Goal: Task Accomplishment & Management: Complete application form

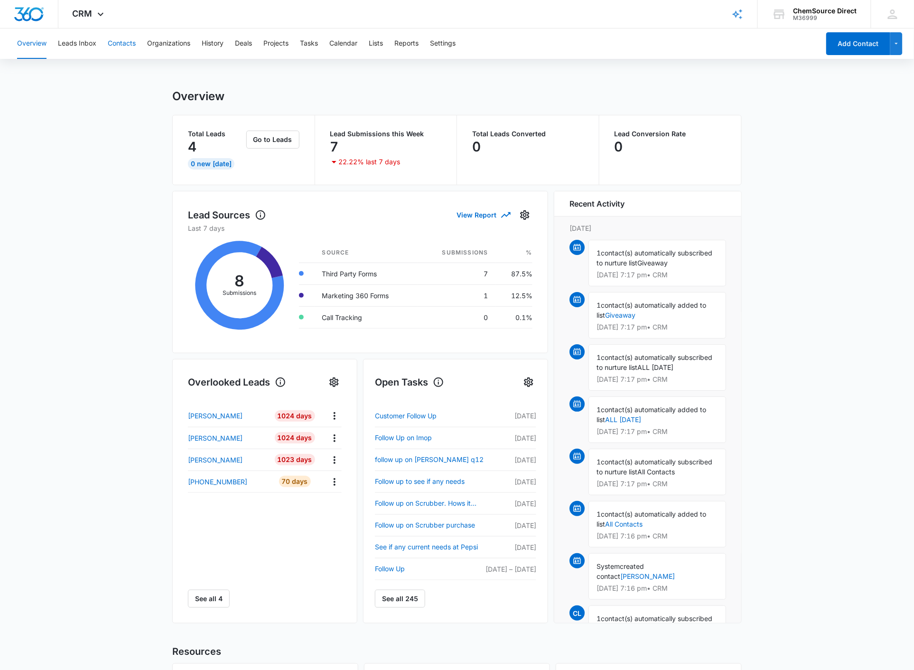
click at [121, 42] on button "Contacts" at bounding box center [122, 43] width 28 height 30
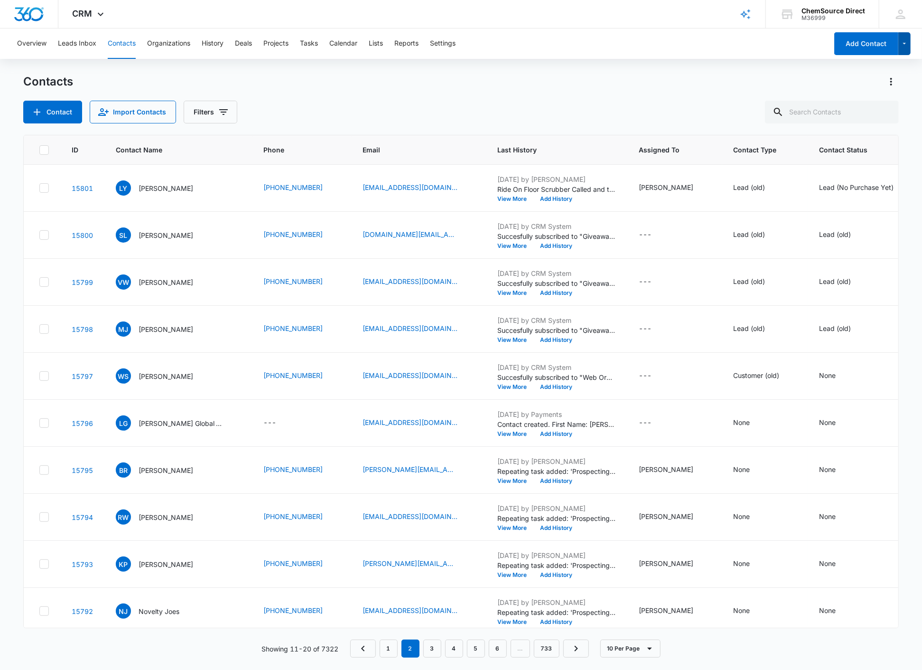
click at [907, 41] on icon "button" at bounding box center [905, 43] width 8 height 11
click at [732, 62] on div "Overview Leads Inbox Contacts Organizations History Deals Projects Tasks Calend…" at bounding box center [461, 348] width 922 height 640
click at [900, 12] on icon at bounding box center [900, 13] width 9 height 9
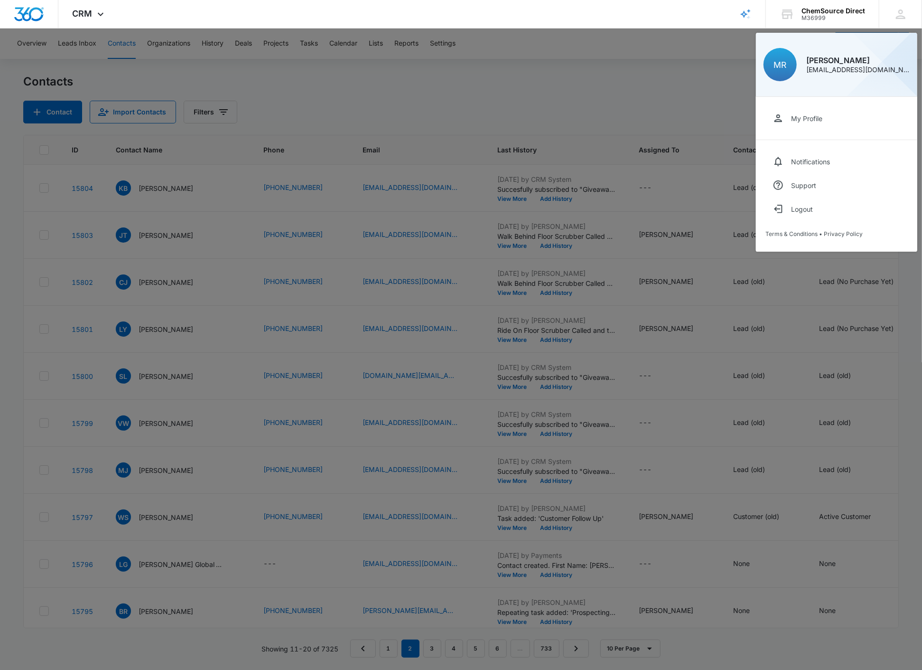
click at [636, 48] on div at bounding box center [461, 335] width 922 height 670
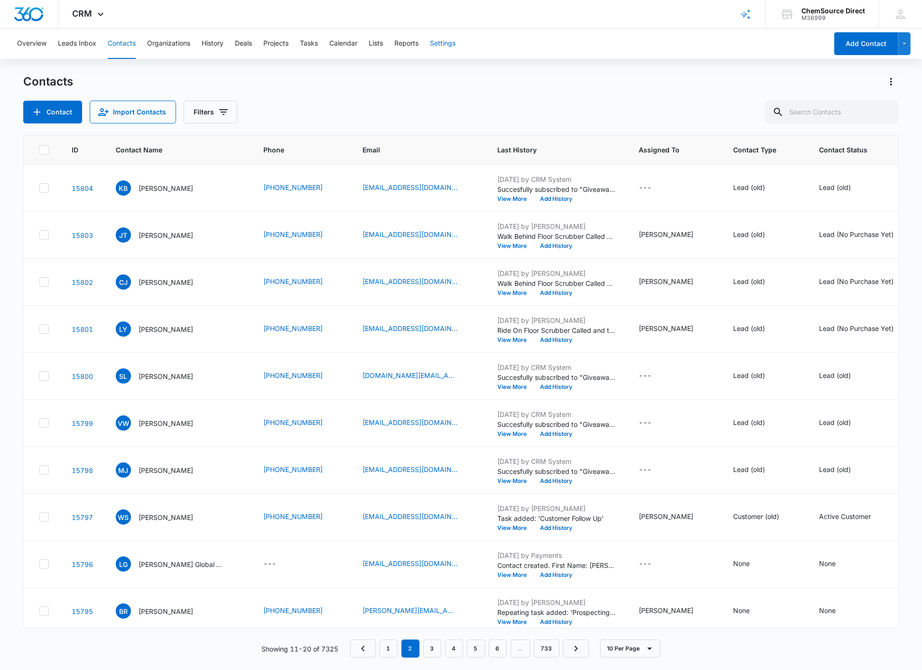
click at [436, 42] on button "Settings" at bounding box center [443, 43] width 26 height 30
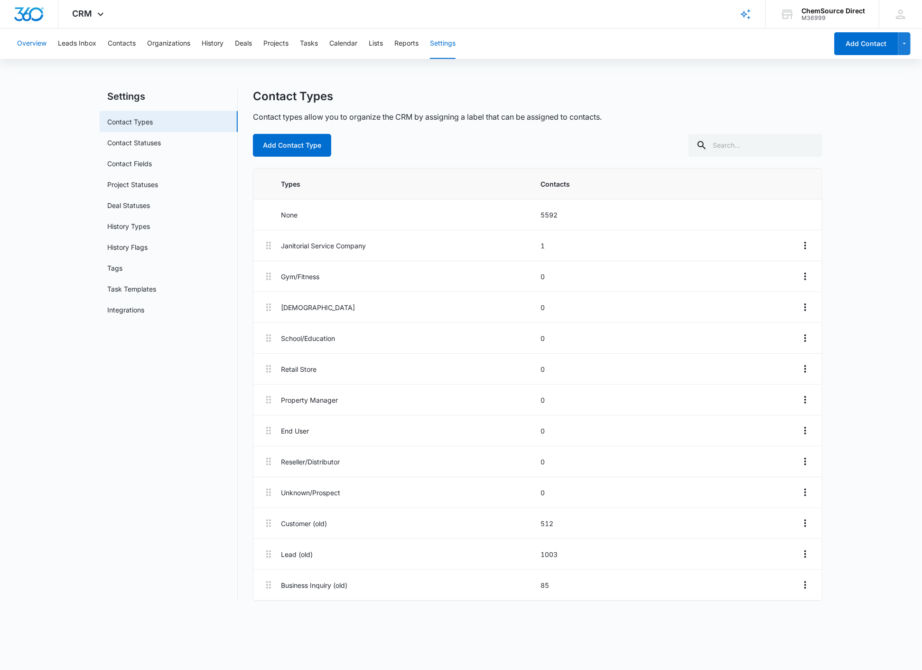
click at [35, 45] on button "Overview" at bounding box center [31, 43] width 29 height 30
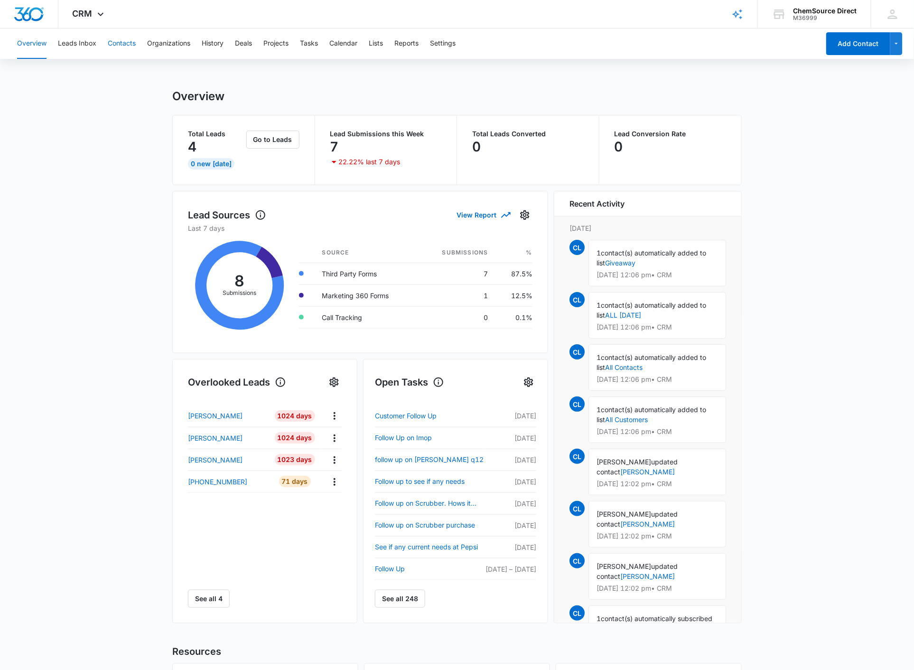
click at [128, 43] on button "Contacts" at bounding box center [122, 43] width 28 height 30
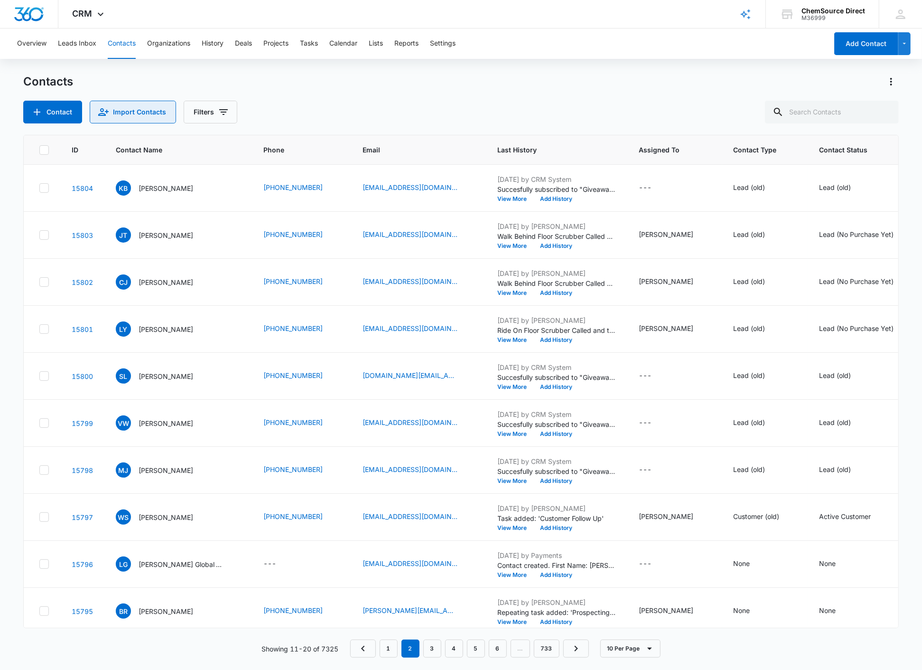
click at [126, 109] on button "Import Contacts" at bounding box center [133, 112] width 86 height 23
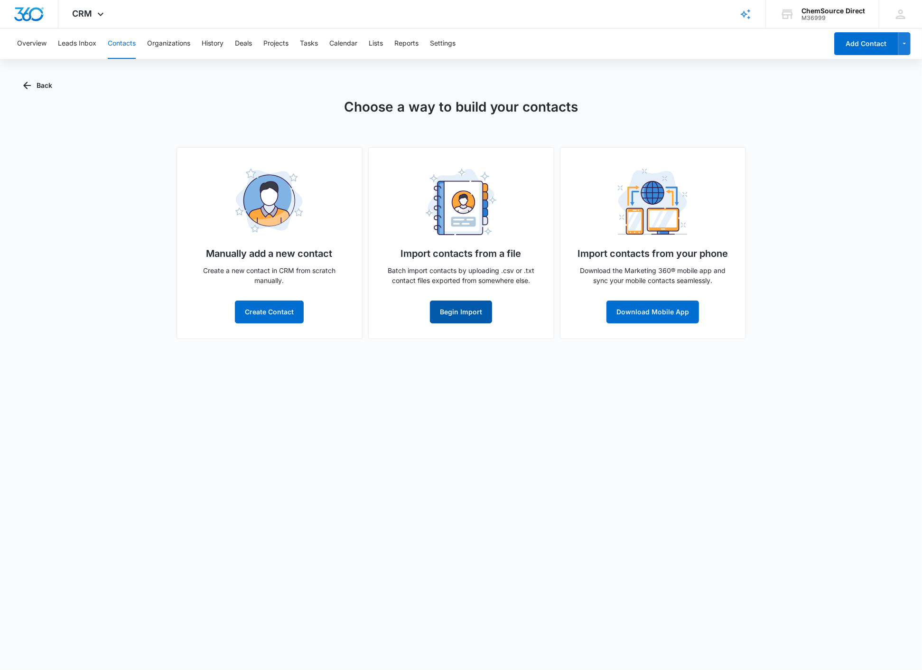
click at [460, 311] on button "Begin Import" at bounding box center [461, 311] width 62 height 23
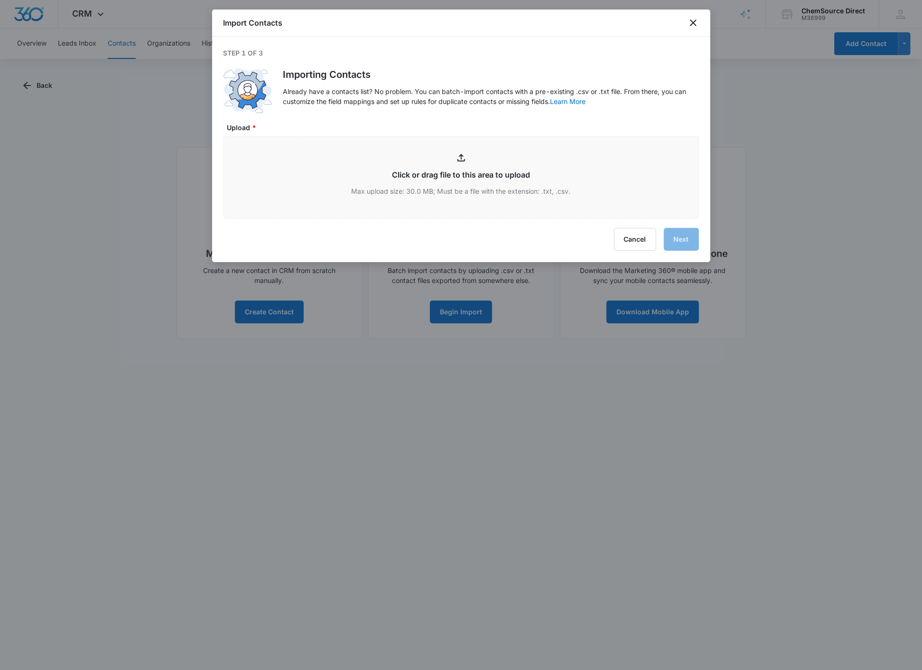
type input "C:\fakepath\New Customers 08072025.csv"
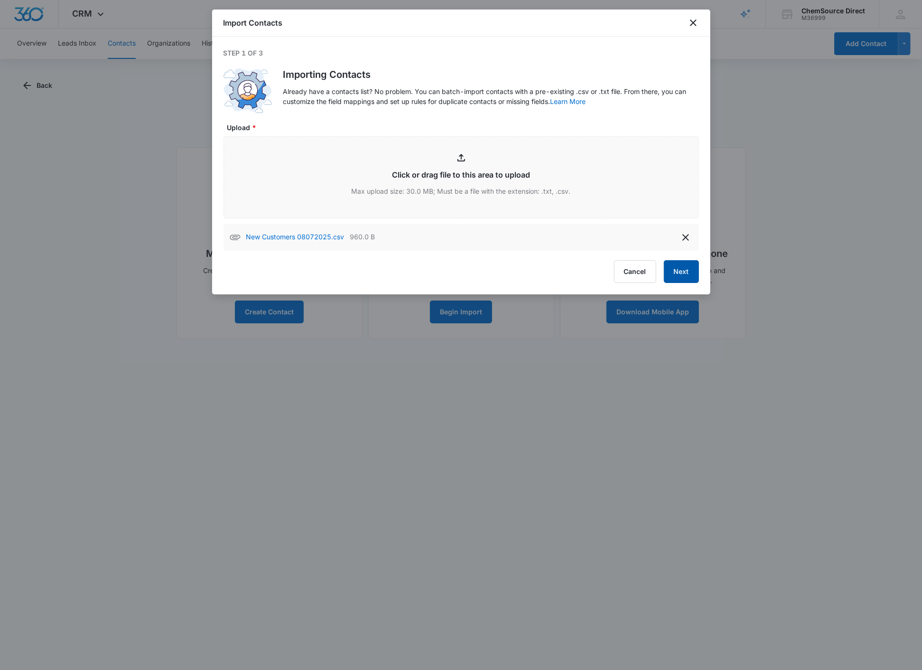
click at [680, 273] on button "Next" at bounding box center [681, 271] width 35 height 23
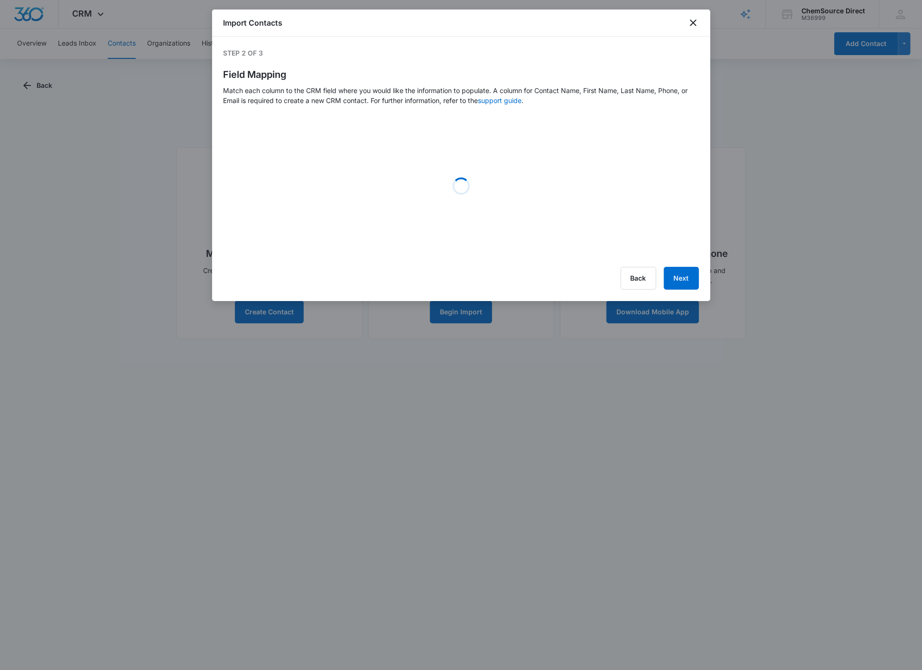
select select "78"
select select "79"
select select "184"
select select "185"
select select "359"
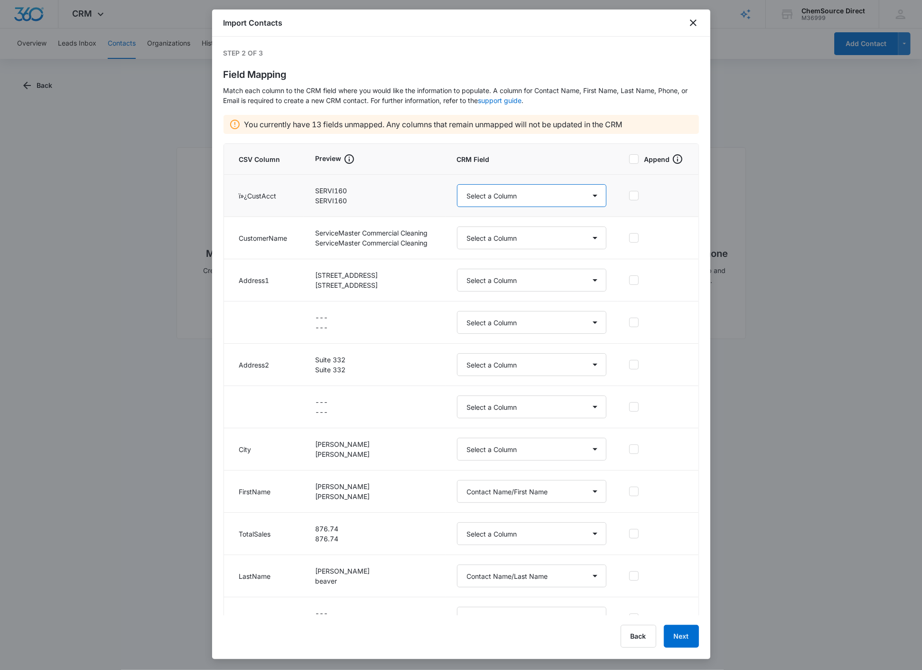
click at [588, 197] on select "Select a Column Address/Address Line 2 Address/City Address/Country Address/Sta…" at bounding box center [532, 195] width 150 height 23
select select "360"
click at [457, 184] on select "Select a Column Address/Address Line 2 Address/City Address/Country Address/Sta…" at bounding box center [532, 195] width 150 height 23
click at [588, 240] on select "Select a Column Address/Address Line 2 Address/City Address/Country Address/Sta…" at bounding box center [532, 237] width 150 height 23
select select "364"
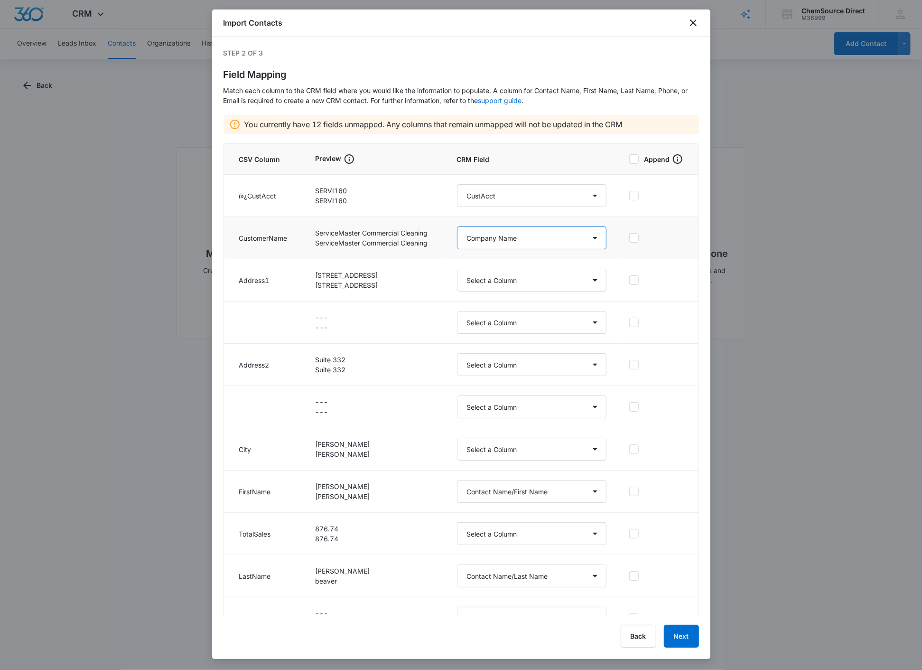
click at [457, 226] on select "Select a Column Address/Address Line 2 Address/City Address/Country Address/Sta…" at bounding box center [532, 237] width 150 height 23
click at [584, 281] on select "Select a Column Address/Address Line 2 Address/City Address/Country Address/Sta…" at bounding box center [532, 280] width 150 height 23
select select "187"
click at [457, 269] on select "Select a Column Address/Address Line 2 Address/City Address/Country Address/Sta…" at bounding box center [532, 280] width 150 height 23
click at [586, 363] on select "Select a Column Address/Address Line 2 Address/City Address/Country Address/Sta…" at bounding box center [532, 364] width 150 height 23
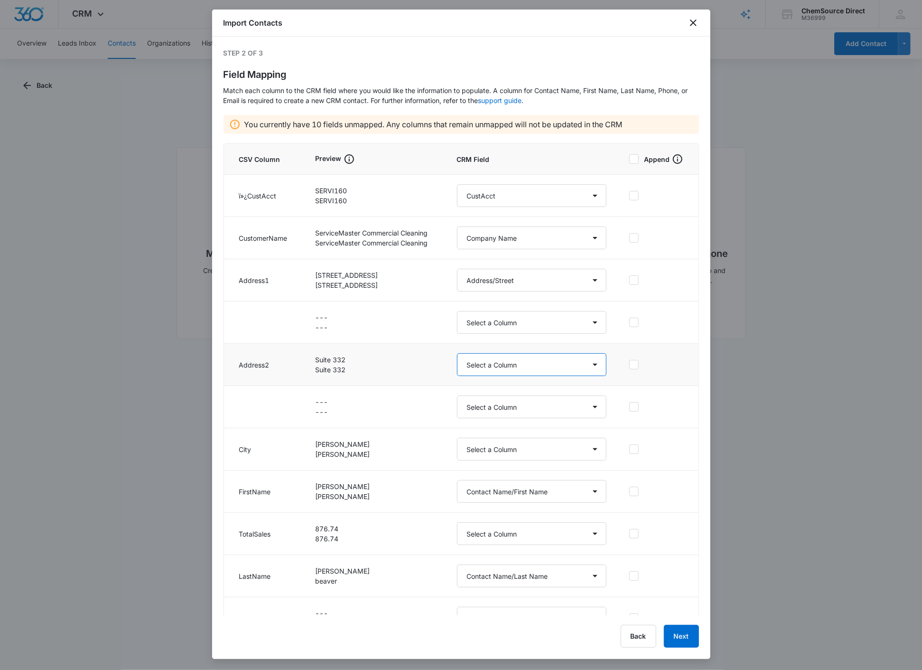
select select "321"
click at [457, 353] on select "Select a Column Address/Address Line 2 Address/City Address/Country Address/Sta…" at bounding box center [532, 364] width 150 height 23
click at [588, 451] on select "Select a Column Address/Address Line 2 Address/City Address/Country Address/Sta…" at bounding box center [532, 449] width 150 height 23
select select "188"
click at [457, 438] on select "Select a Column Address/Address Line 2 Address/City Address/Country Address/Sta…" at bounding box center [532, 449] width 150 height 23
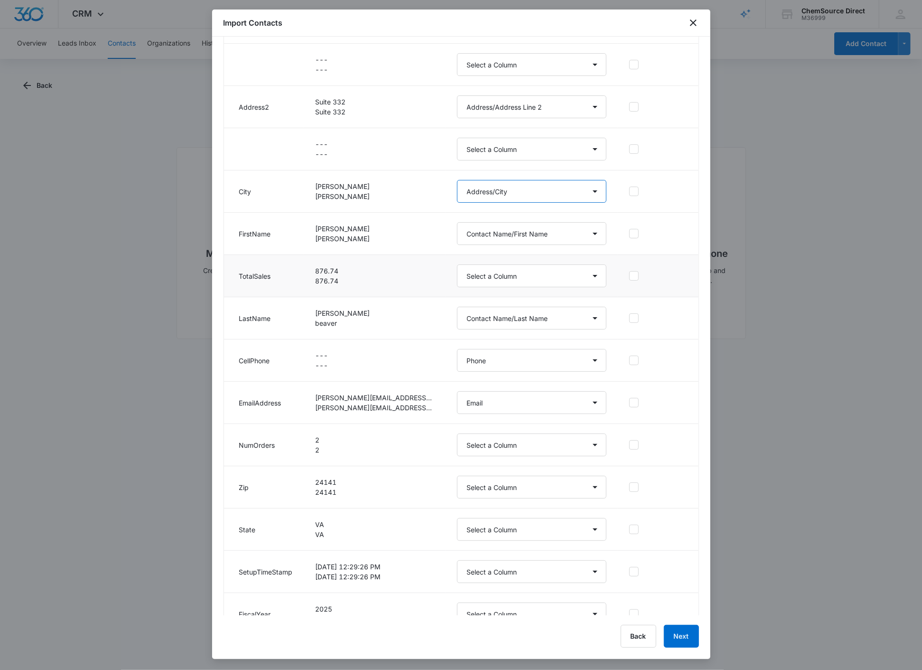
scroll to position [263, 0]
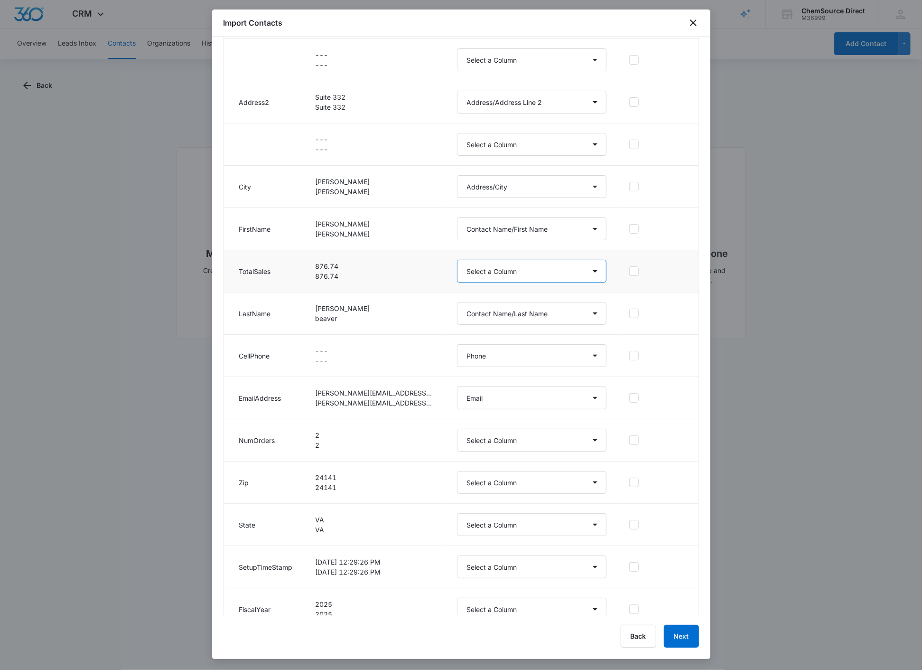
click at [588, 274] on select "Select a Column Address/Address Line 2 Address/City Address/Country Address/Sta…" at bounding box center [532, 271] width 150 height 23
select select "365"
click at [457, 260] on select "Select a Column Address/Address Line 2 Address/City Address/Country Address/Sta…" at bounding box center [532, 271] width 150 height 23
click at [586, 355] on select "Select a Column Address/Address Line 2 Address/City Address/Country Address/Sta…" at bounding box center [532, 355] width 150 height 23
click at [457, 344] on select "Select a Column Address/Address Line 2 Address/City Address/Country Address/Sta…" at bounding box center [532, 355] width 150 height 23
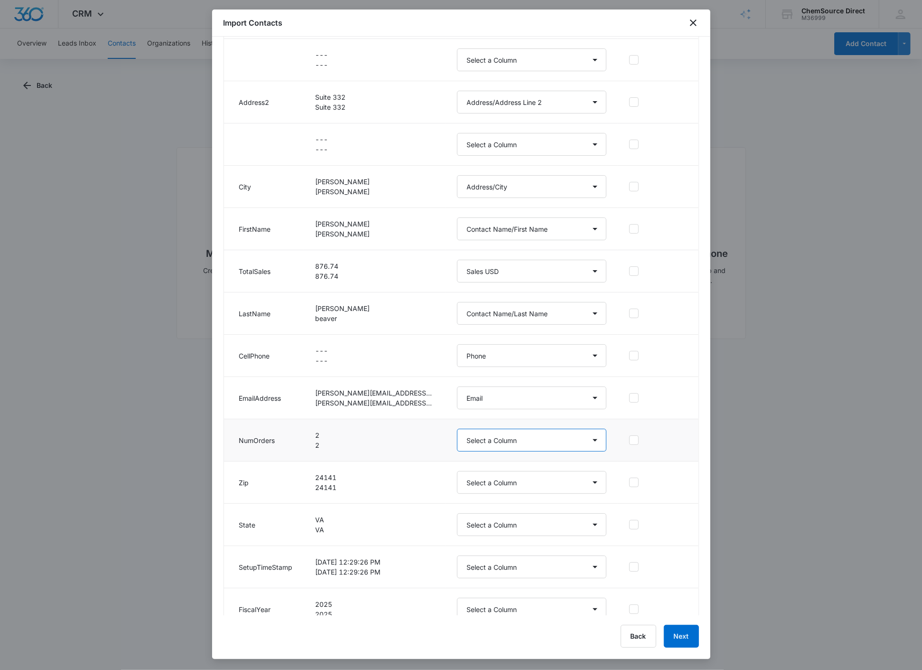
click at [591, 442] on select "Select a Column Address/Address Line 2 Address/City Address/Country Address/Sta…" at bounding box center [532, 440] width 150 height 23
select select "375"
click at [457, 429] on select "Select a Column Address/Address Line 2 Address/City Address/Country Address/Sta…" at bounding box center [532, 440] width 150 height 23
click at [587, 274] on select "Select a Column Address/Address Line 2 Address/City Address/Country Address/Sta…" at bounding box center [532, 271] width 150 height 23
select select "376"
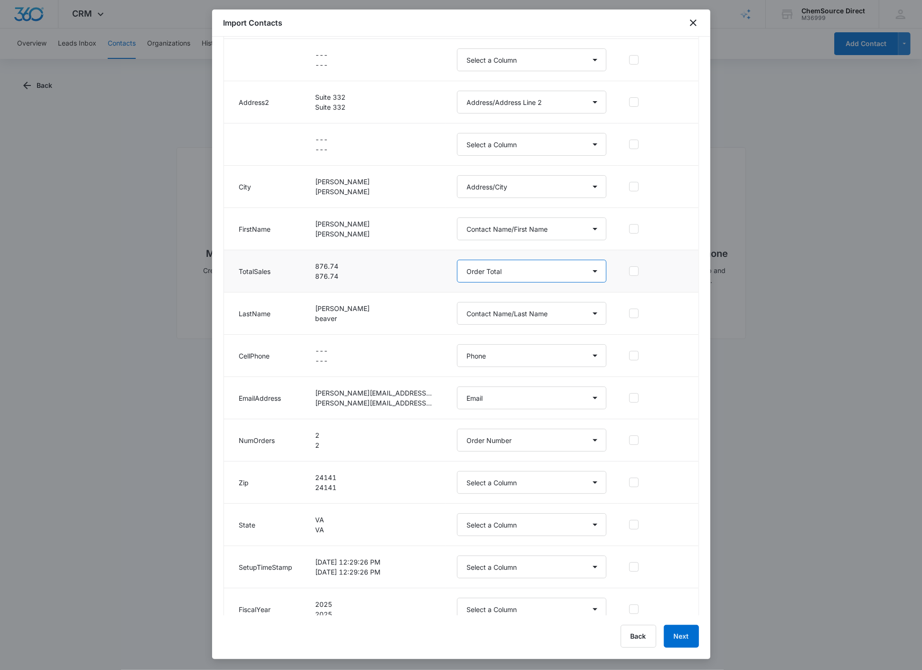
click at [457, 260] on select "Select a Column Address/Address Line 2 Address/City Address/Country Address/Sta…" at bounding box center [532, 271] width 150 height 23
click at [586, 483] on select "Select a Column Address/Address Line 2 Address/City Address/Country Address/Sta…" at bounding box center [532, 482] width 150 height 23
select select "190"
click at [457, 471] on select "Select a Column Address/Address Line 2 Address/City Address/Country Address/Sta…" at bounding box center [532, 482] width 150 height 23
click at [593, 527] on select "Select a Column Address/Address Line 2 Address/City Address/Country Address/Sta…" at bounding box center [532, 524] width 150 height 23
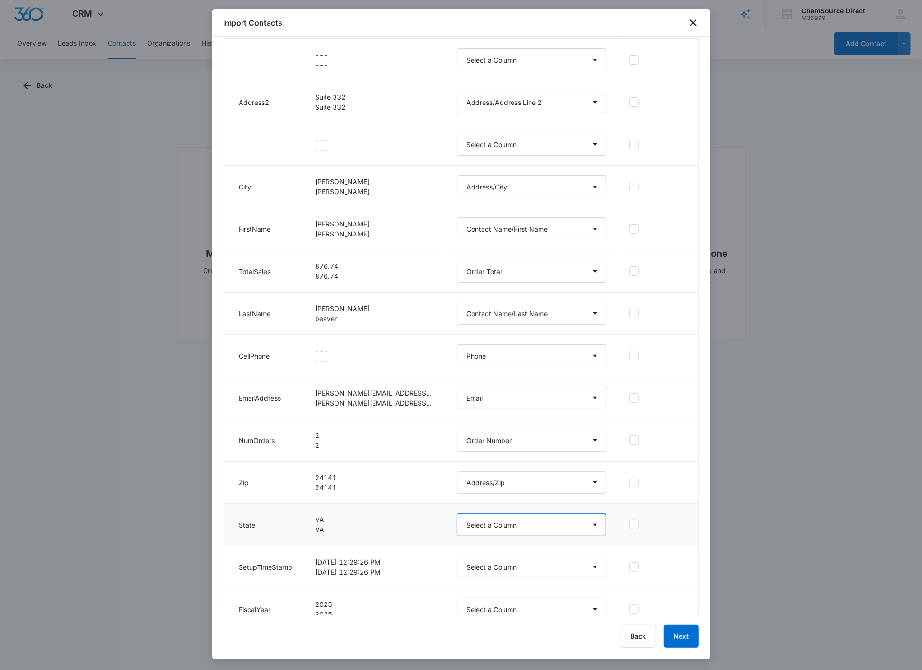
select select "189"
click at [457, 514] on select "Select a Column Address/Address Line 2 Address/City Address/Country Address/Sta…" at bounding box center [532, 524] width 150 height 23
click at [588, 568] on select "Select a Column Address/Address Line 2 Address/City Address/Country Address/Sta…" at bounding box center [532, 566] width 150 height 23
select select "388"
click at [457, 556] on select "Select a Column Address/Address Line 2 Address/City Address/Country Address/Sta…" at bounding box center [532, 566] width 150 height 23
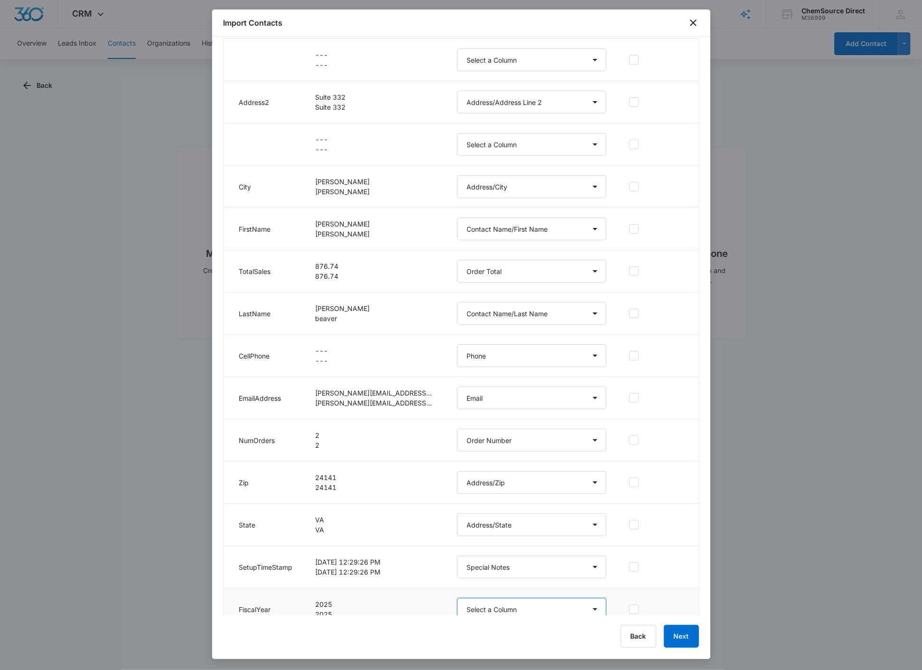
click at [573, 611] on select "Select a Column Address/Address Line 2 Address/City Address/Country Address/Sta…" at bounding box center [532, 609] width 150 height 23
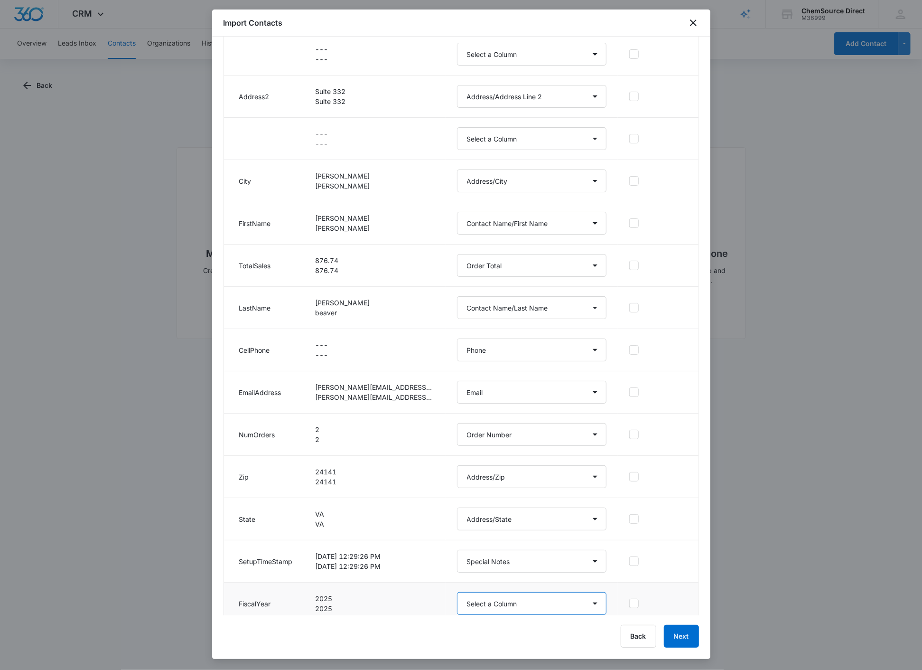
select select "377"
click at [457, 592] on select "Select a Column Address/Address Line 2 Address/City Address/Country Address/Sta…" at bounding box center [532, 603] width 150 height 23
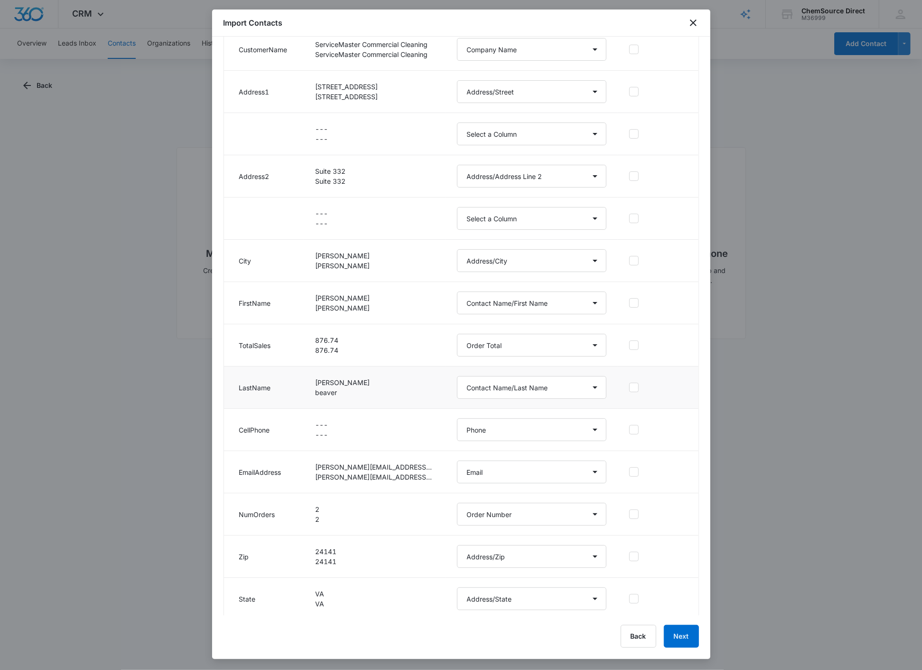
scroll to position [320, 0]
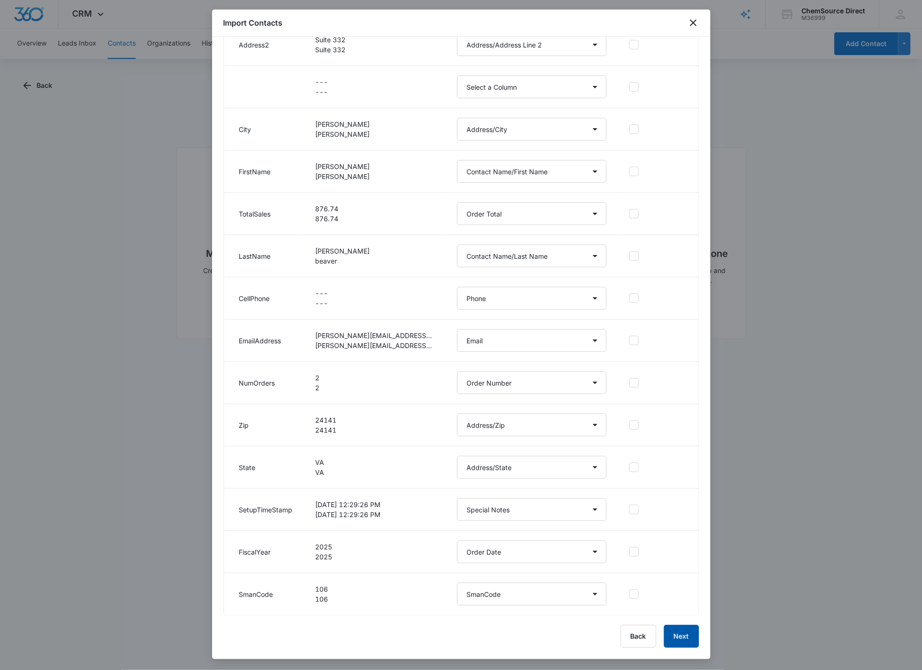
click at [688, 636] on button "Next" at bounding box center [681, 636] width 35 height 23
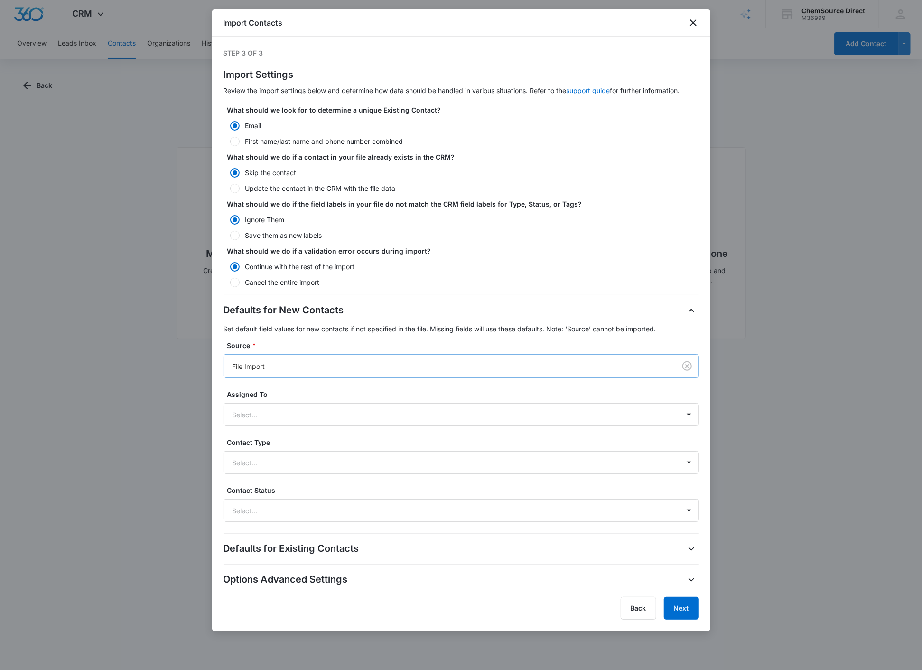
click at [361, 363] on div at bounding box center [448, 366] width 431 height 12
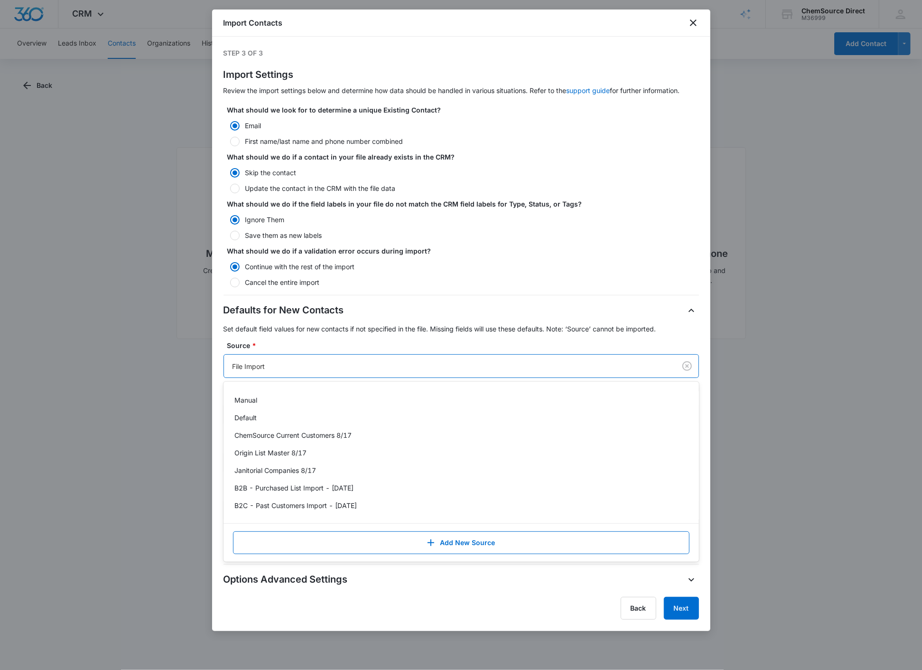
scroll to position [191, 0]
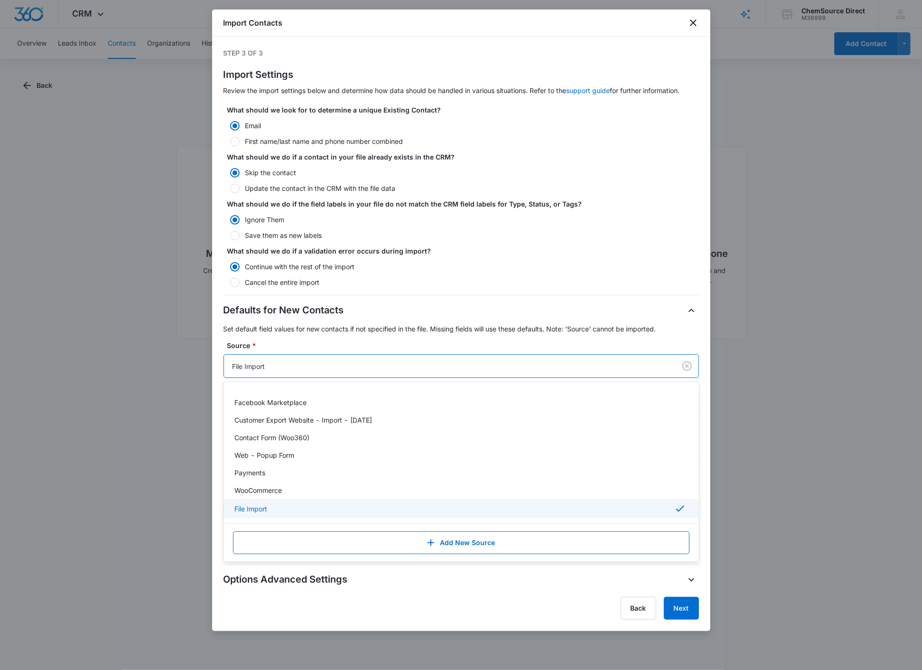
click at [369, 341] on label "Source *" at bounding box center [465, 345] width 476 height 10
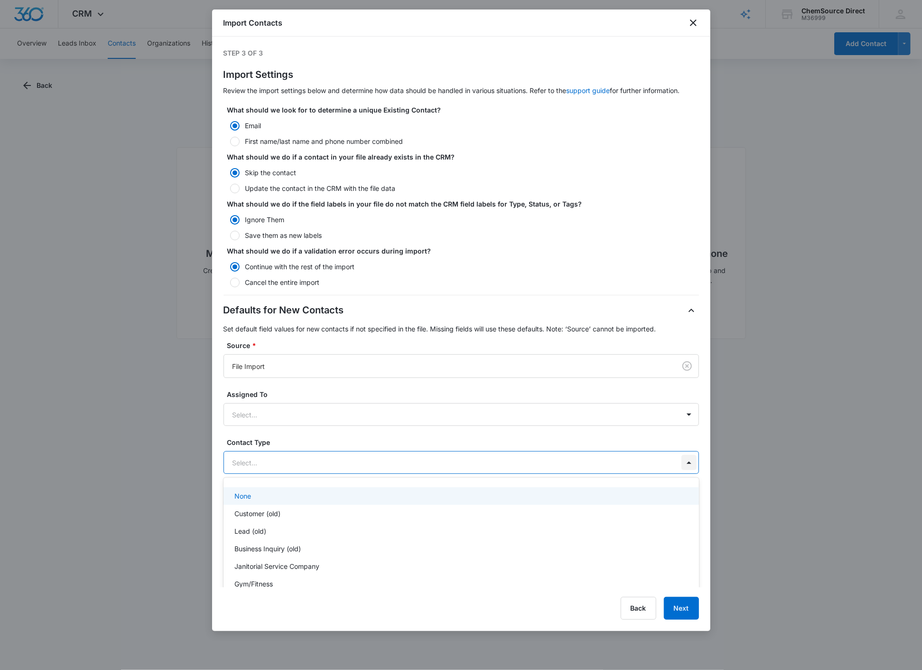
click at [689, 462] on div at bounding box center [689, 462] width 19 height 22
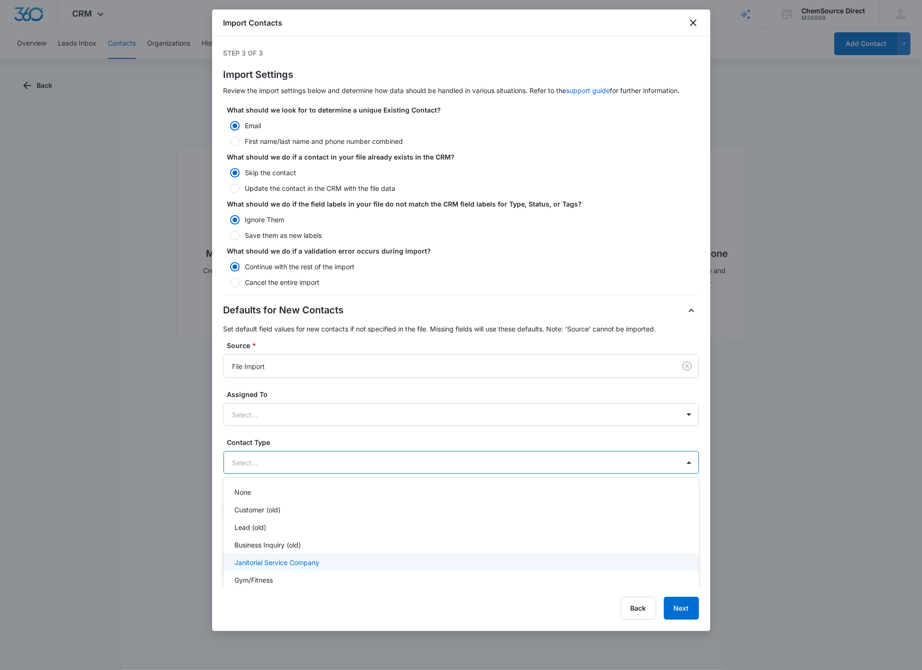
scroll to position [0, 0]
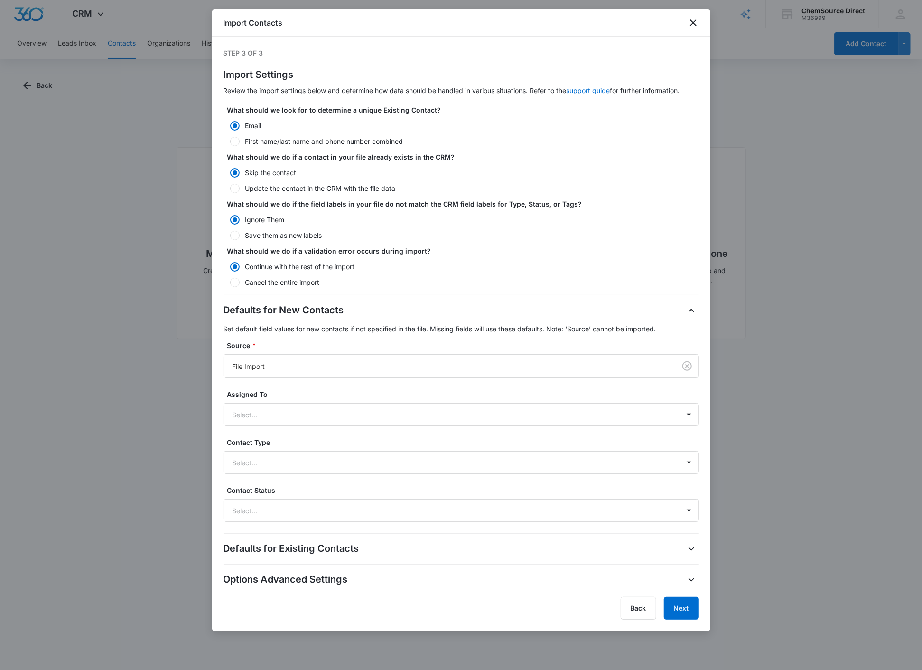
click at [353, 439] on label "Contact Type" at bounding box center [465, 442] width 476 height 10
click at [690, 549] on icon "button" at bounding box center [692, 548] width 6 height 3
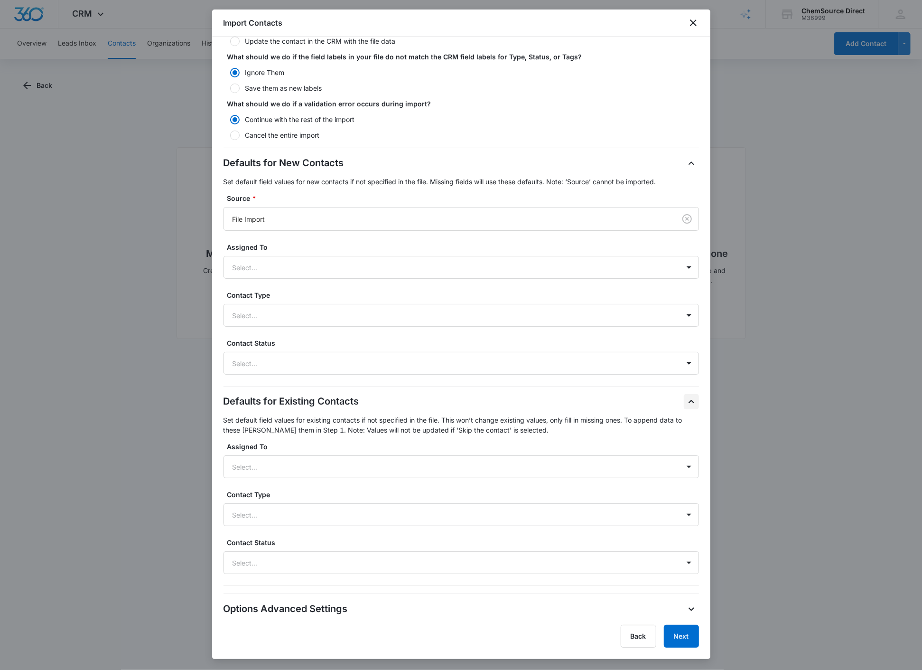
scroll to position [148, 0]
click at [689, 607] on icon "button" at bounding box center [692, 608] width 6 height 3
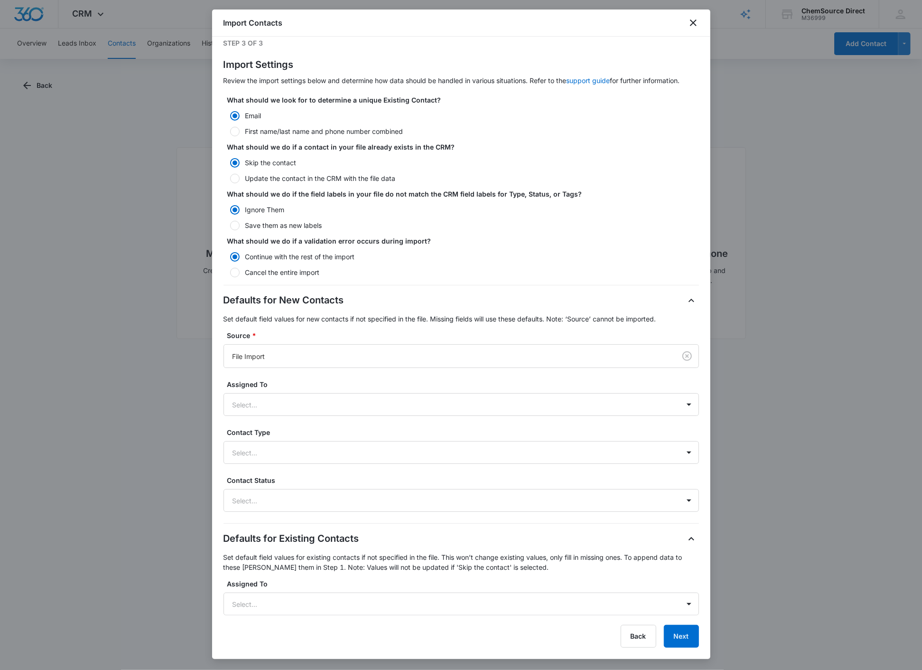
scroll to position [0, 0]
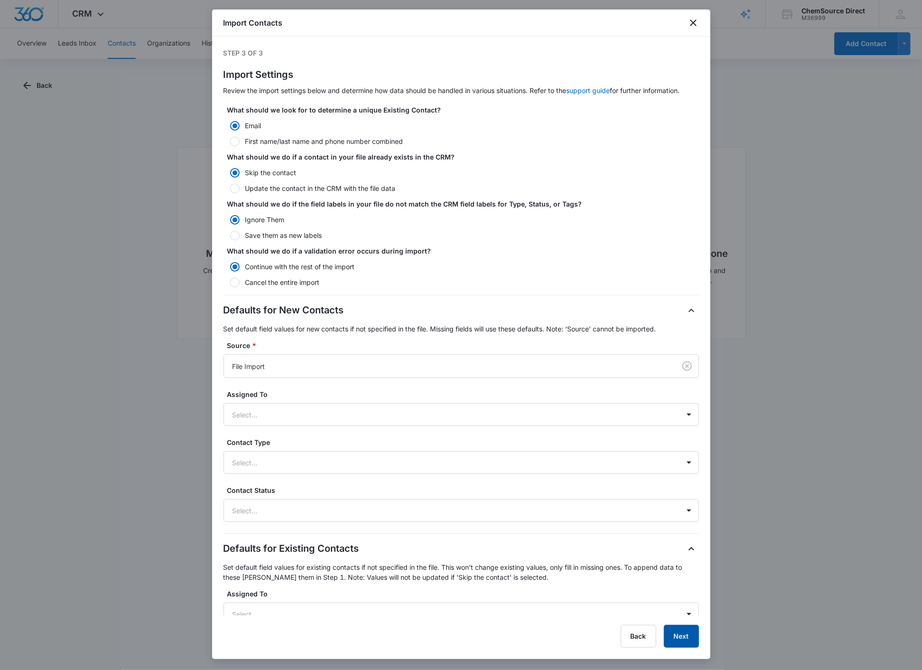
click at [682, 640] on button "Next" at bounding box center [681, 636] width 35 height 23
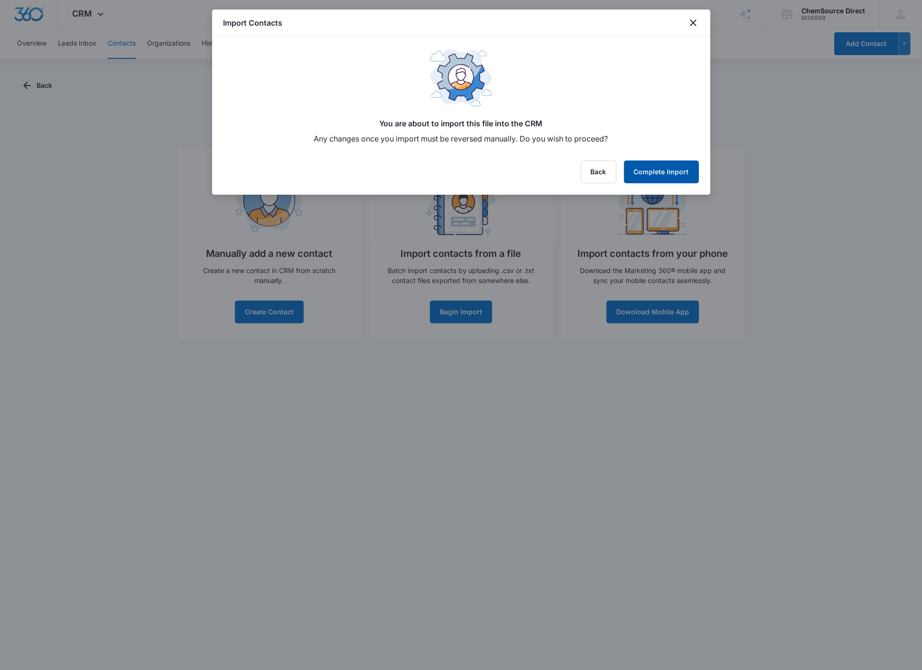
click at [644, 174] on button "Complete Import" at bounding box center [661, 171] width 75 height 23
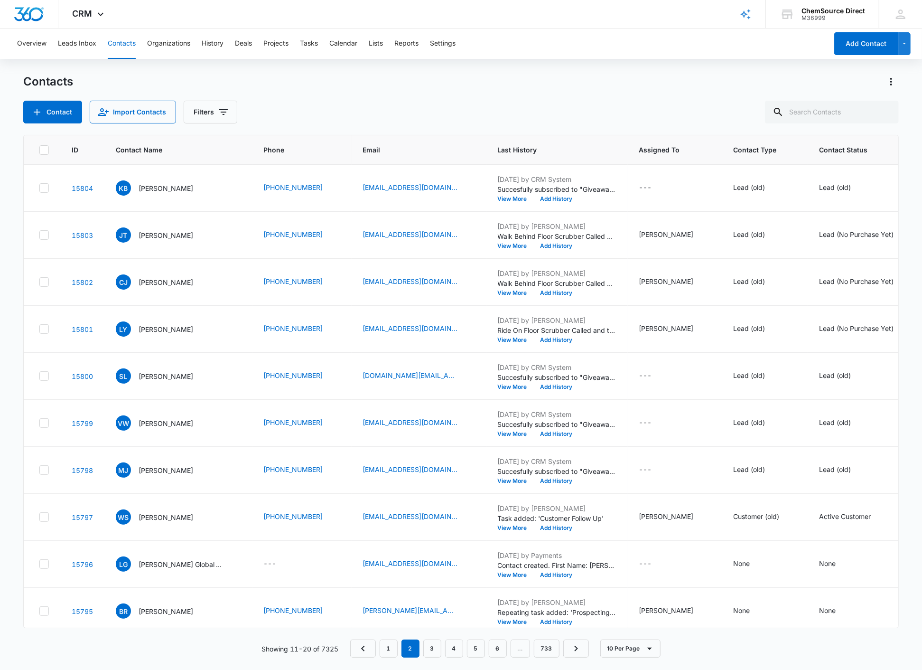
click at [643, 54] on div "Overview Leads Inbox Contacts Organizations History Deals Projects Tasks Calend…" at bounding box center [419, 43] width 817 height 30
click at [811, 108] on input "text" at bounding box center [832, 112] width 134 height 23
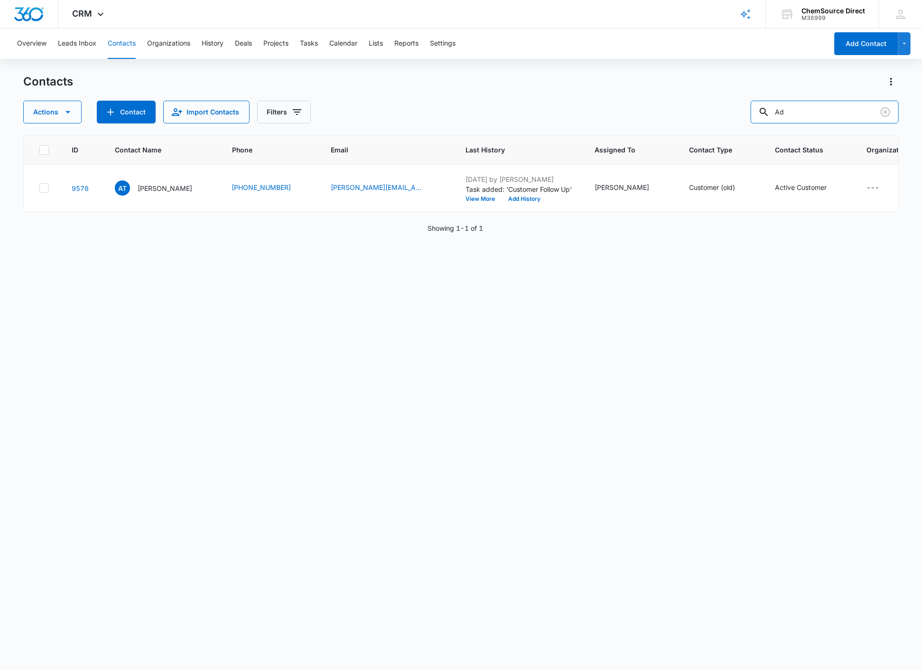
type input "A"
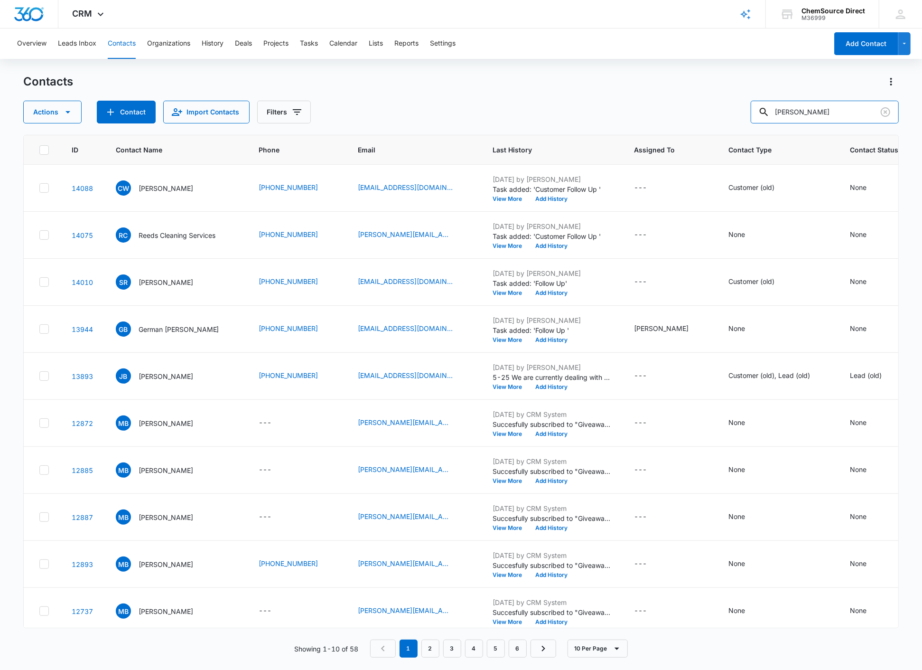
drag, startPoint x: 854, startPoint y: 112, endPoint x: 757, endPoint y: 94, distance: 98.6
click at [757, 94] on div "Contacts Actions Contact Import Contacts Filters [PERSON_NAME]" at bounding box center [461, 98] width 876 height 49
type input "[PERSON_NAME]"
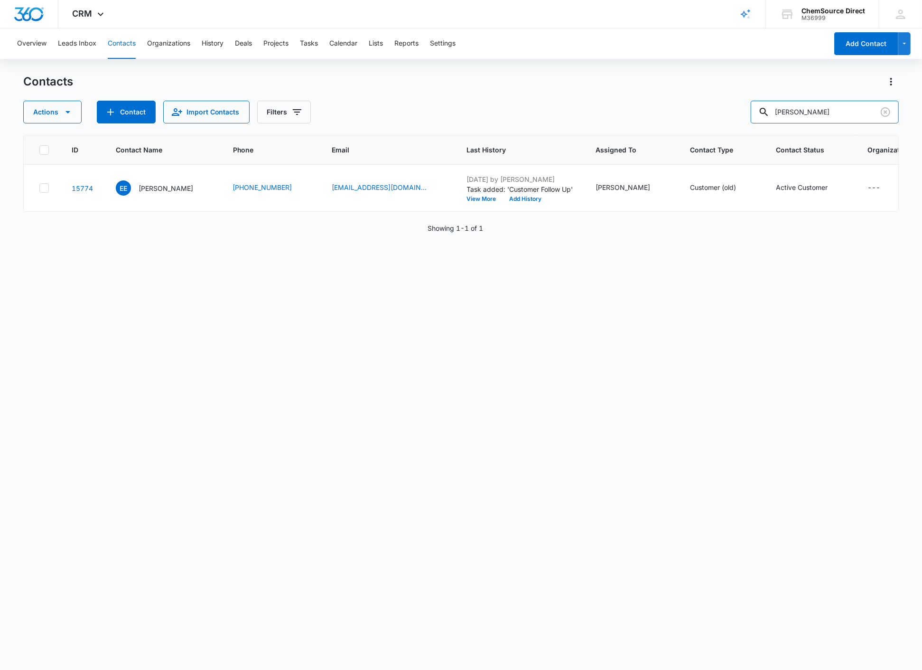
drag, startPoint x: 854, startPoint y: 111, endPoint x: 788, endPoint y: 94, distance: 68.0
click at [791, 101] on div "[PERSON_NAME]" at bounding box center [825, 112] width 148 height 23
type input "D"
type input "W"
type input "[PERSON_NAME]"
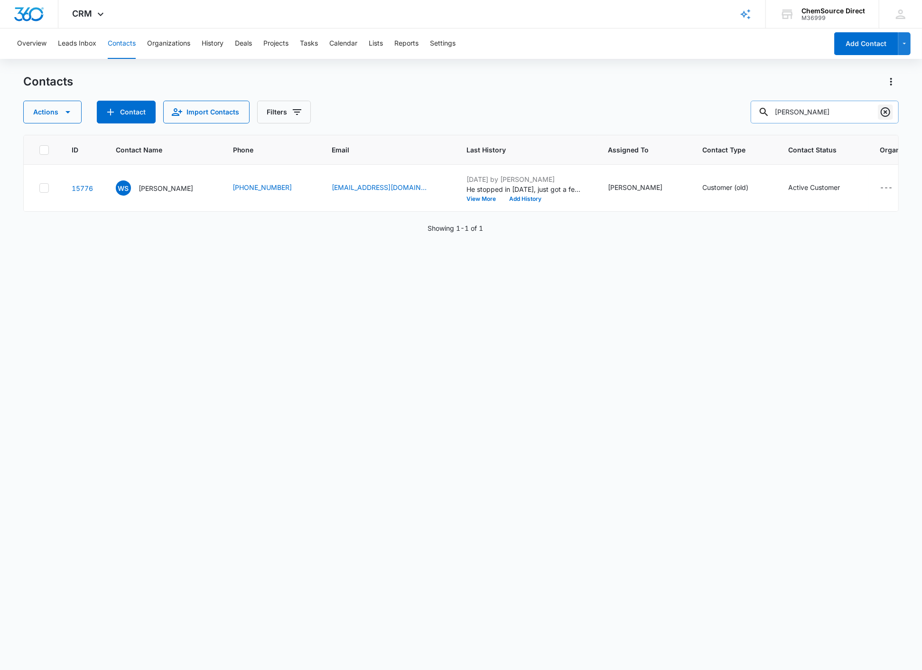
click at [886, 108] on icon "Clear" at bounding box center [885, 111] width 11 height 11
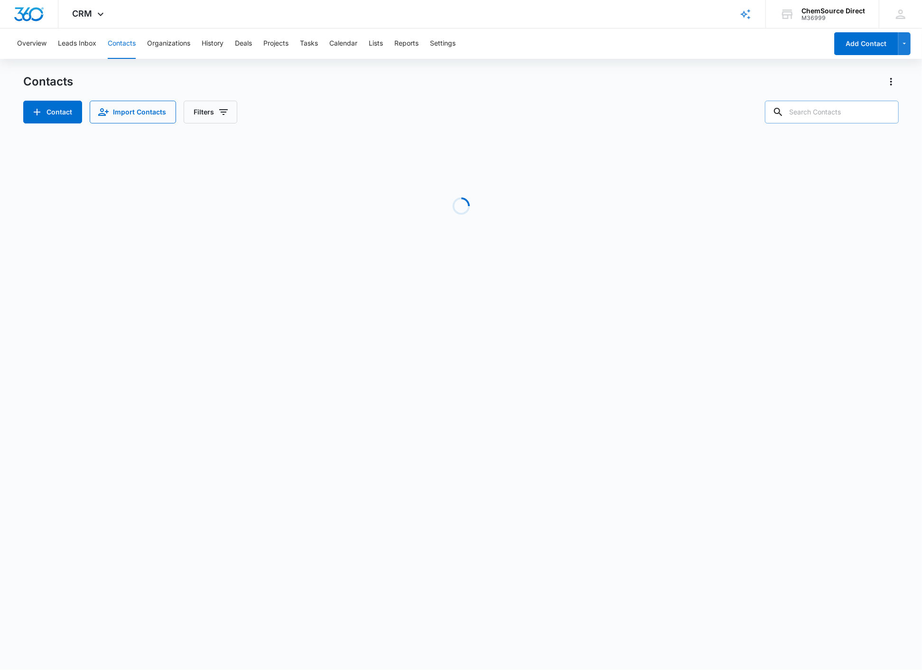
click at [662, 73] on div "Overview Leads Inbox Contacts Organizations History Deals Projects Tasks Calend…" at bounding box center [461, 158] width 922 height 260
